Goal: Information Seeking & Learning: Learn about a topic

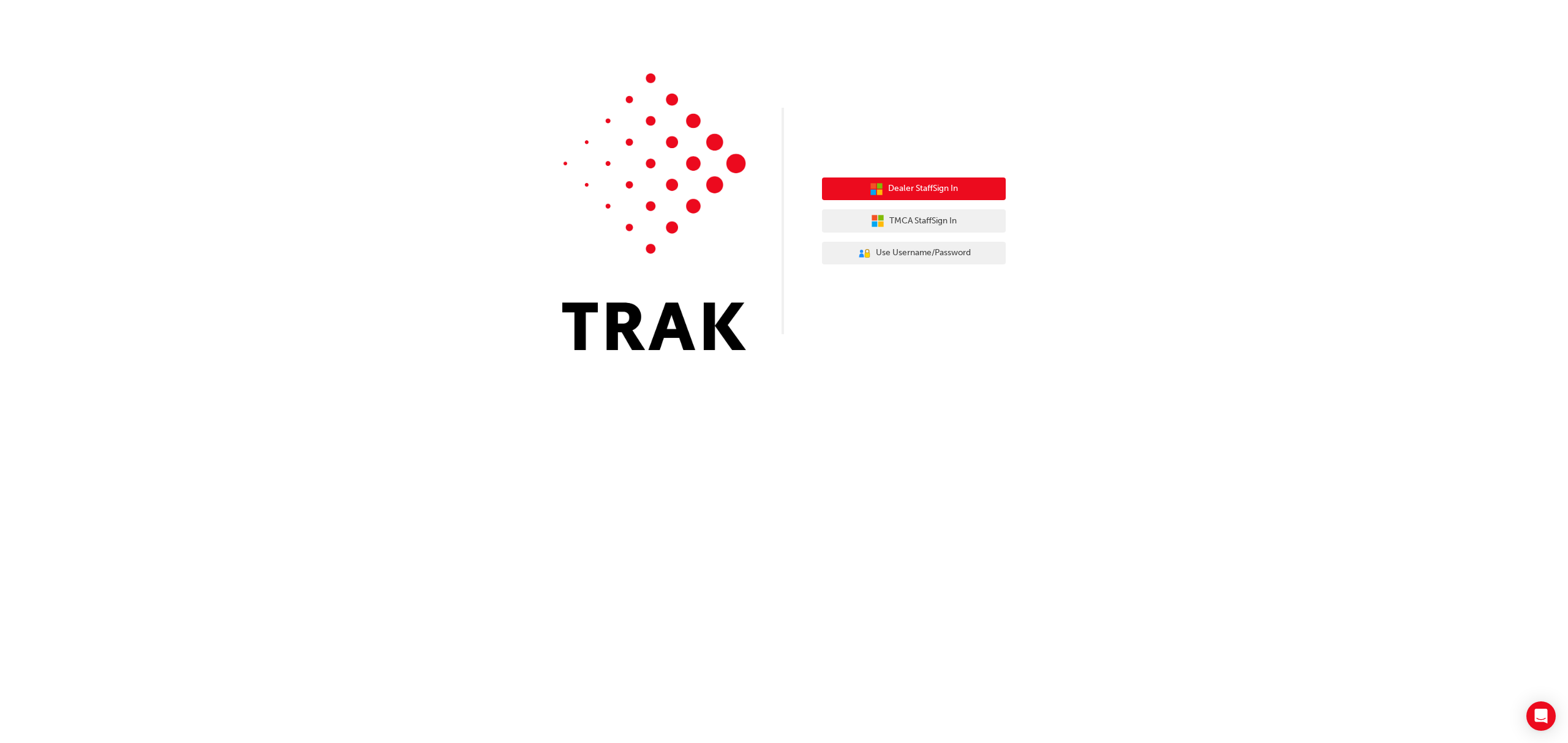
click at [903, 184] on span "Dealer Staff Sign In" at bounding box center [922, 189] width 70 height 14
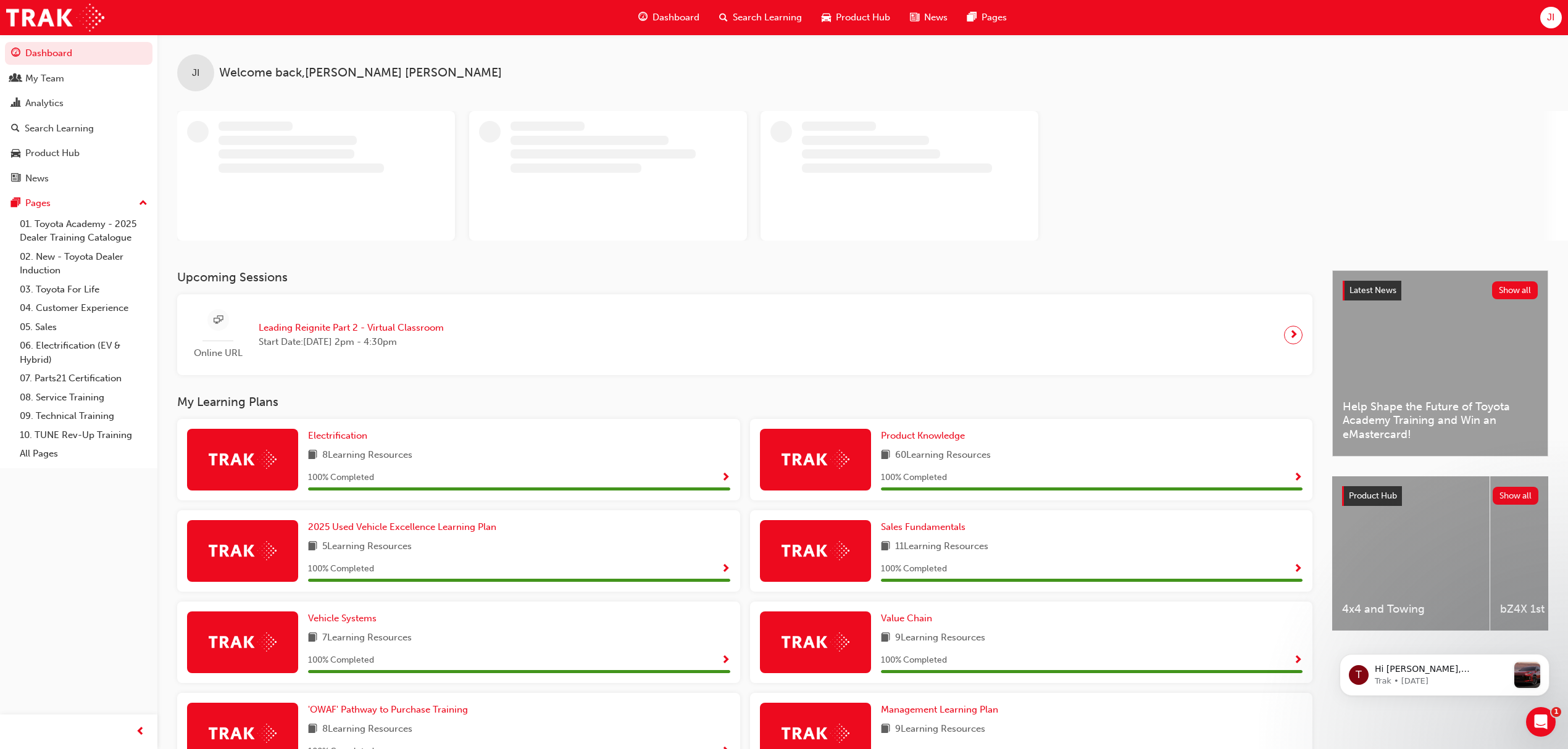
click at [415, 324] on span "Leading Reignite Part 2 - Virtual Classroom" at bounding box center [351, 327] width 185 height 14
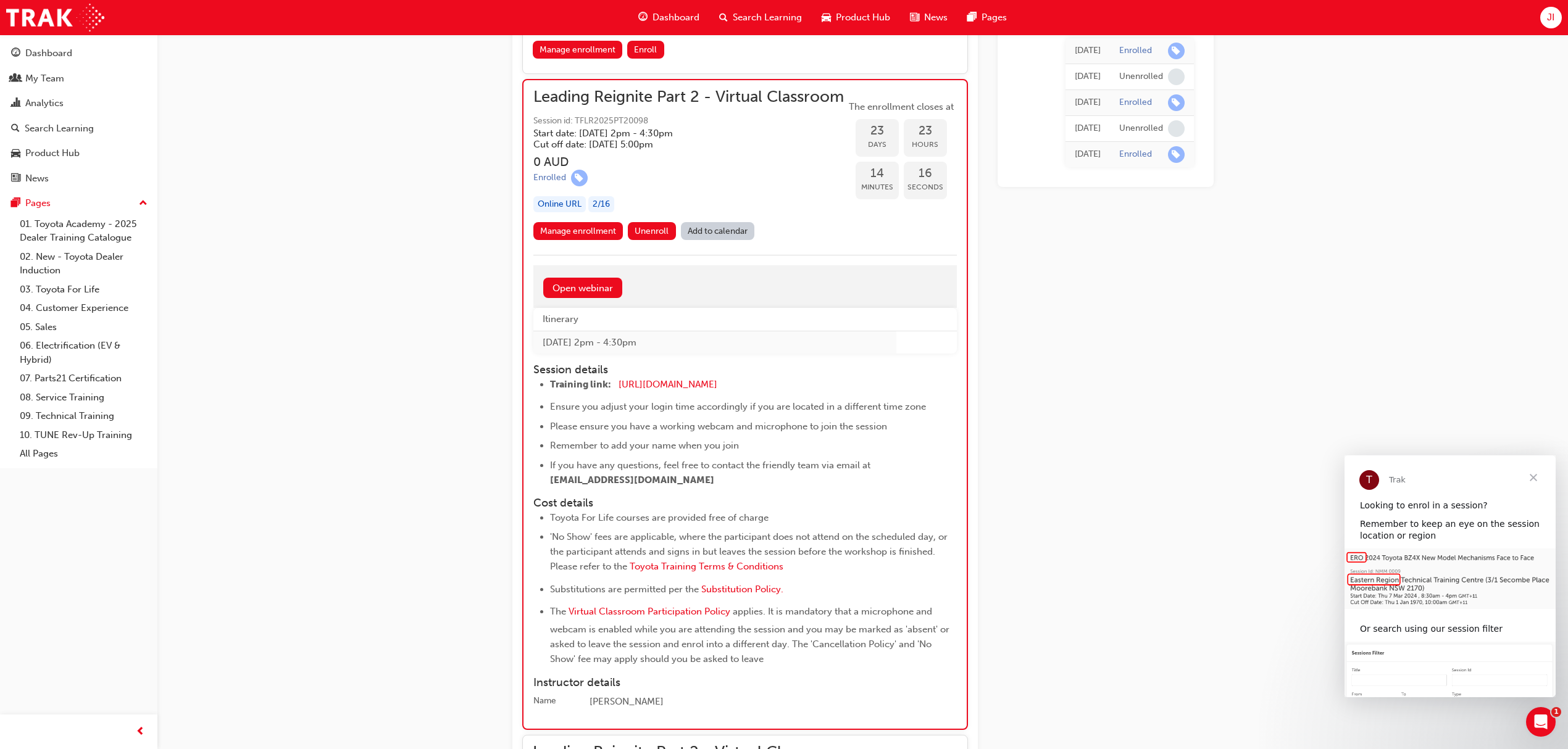
scroll to position [4905, 0]
